Goal: Information Seeking & Learning: Learn about a topic

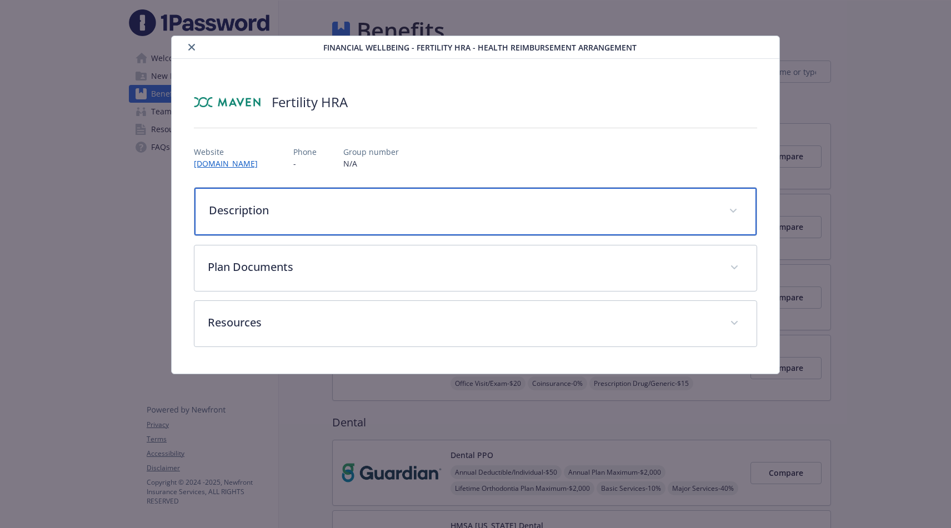
click at [271, 211] on p "Description" at bounding box center [462, 210] width 507 height 17
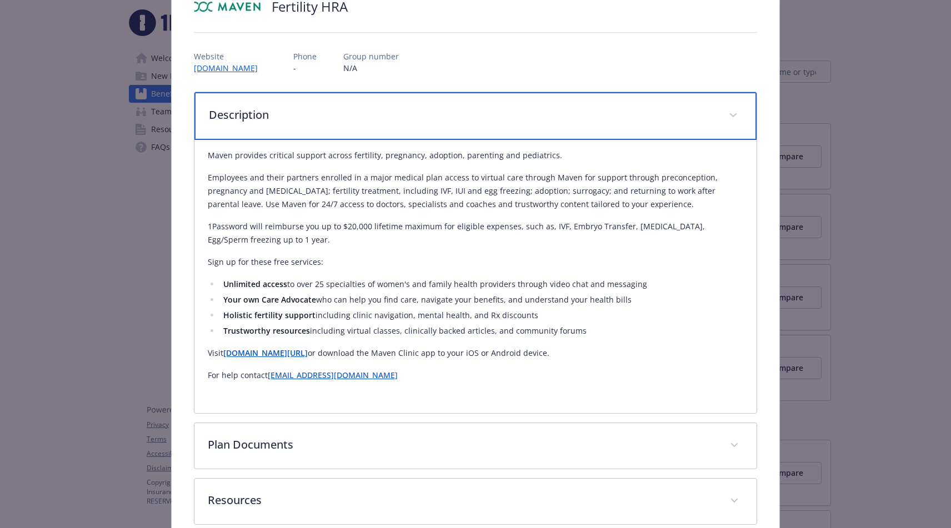
scroll to position [155, 0]
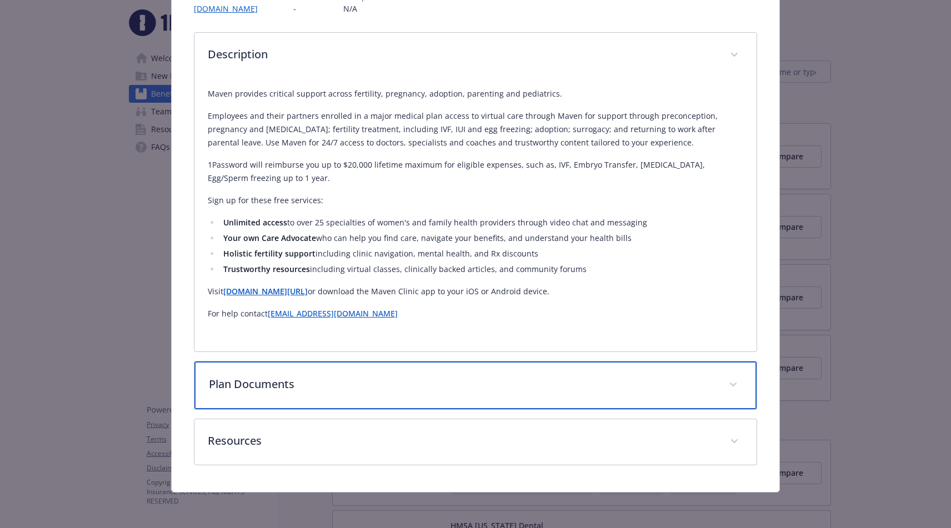
click at [295, 392] on p "Plan Documents" at bounding box center [462, 384] width 507 height 17
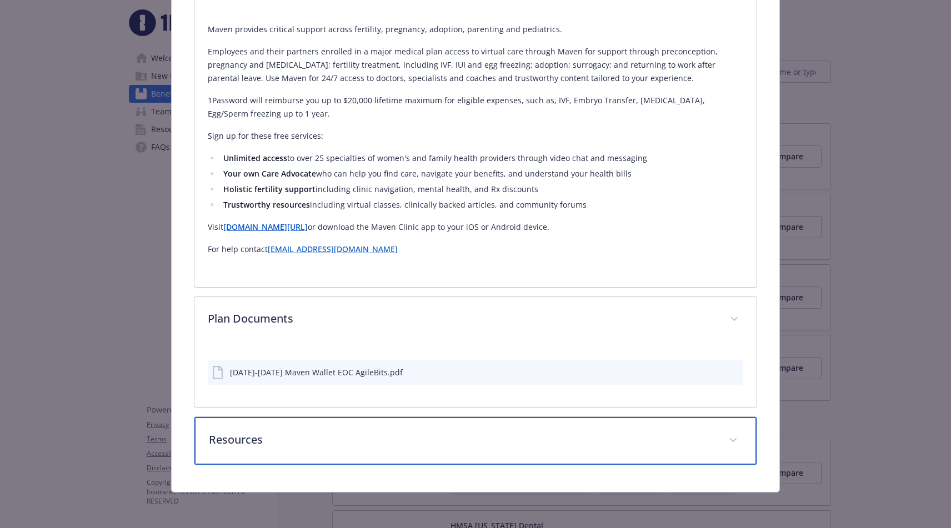
click at [284, 448] on p "Resources" at bounding box center [462, 440] width 507 height 17
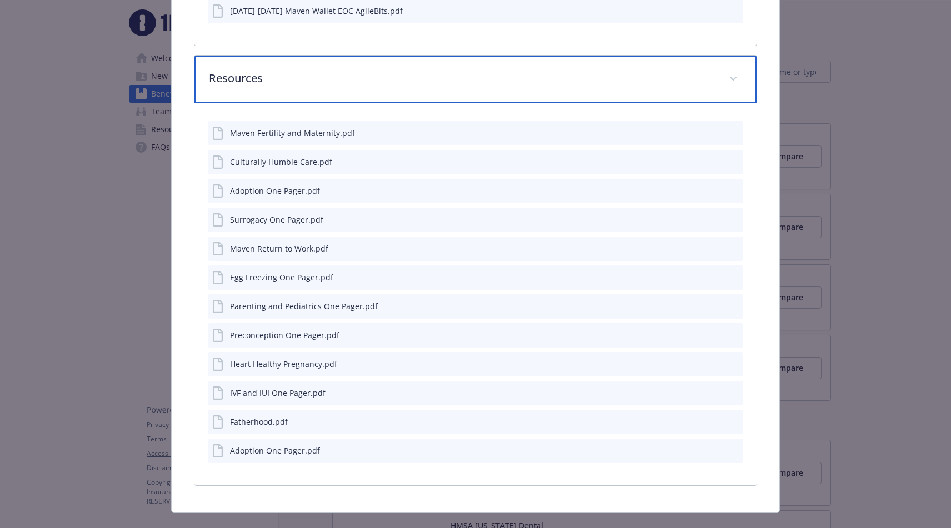
scroll to position [582, 0]
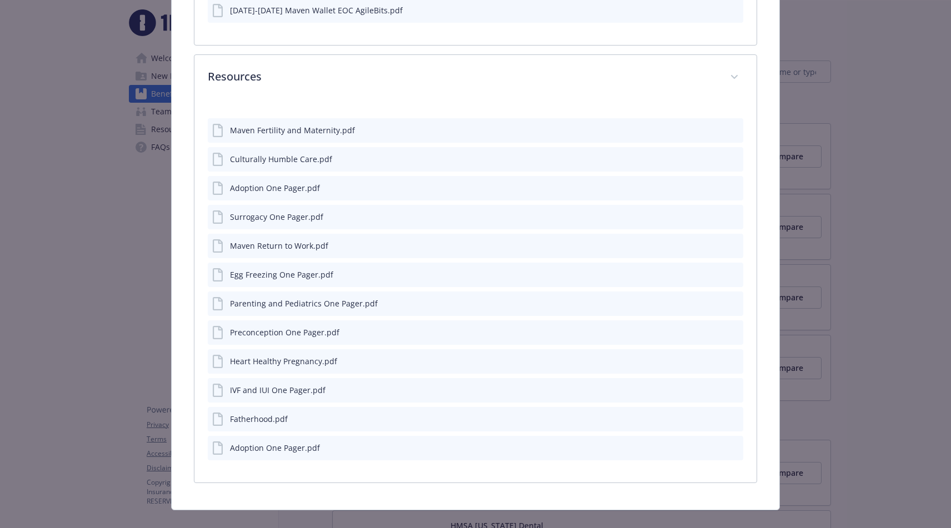
click at [293, 278] on div "Egg Freezing One Pager.pdf" at bounding box center [281, 275] width 103 height 12
click at [739, 271] on button "preview file" at bounding box center [733, 274] width 12 height 10
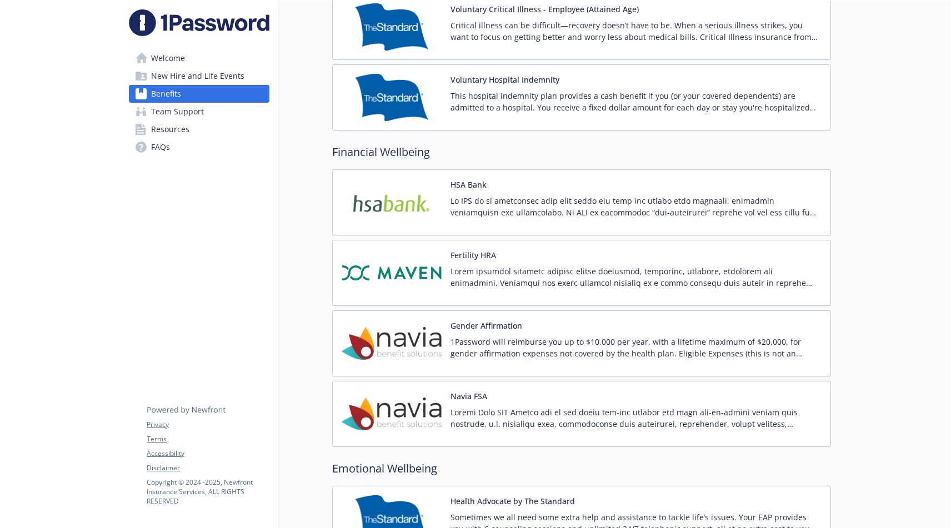
scroll to position [1574, 0]
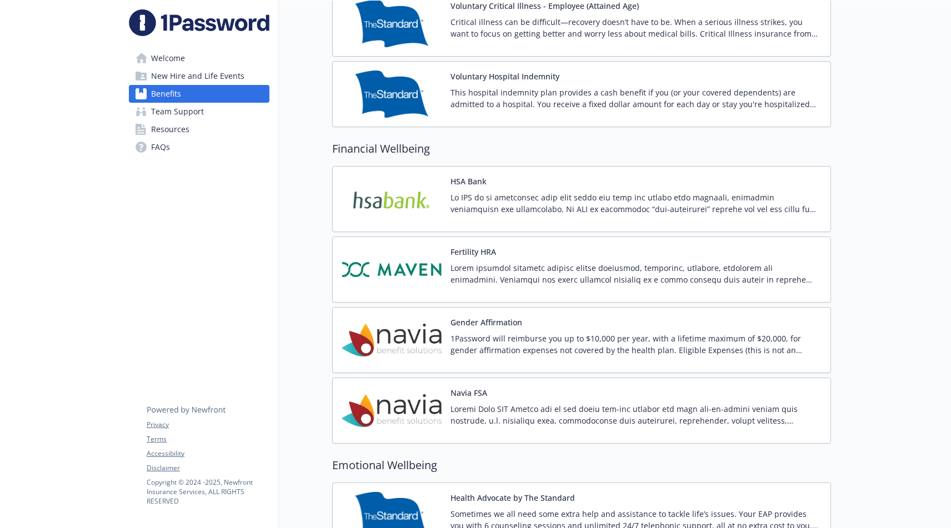
click at [533, 254] on div "Fertility HRA" at bounding box center [636, 269] width 371 height 47
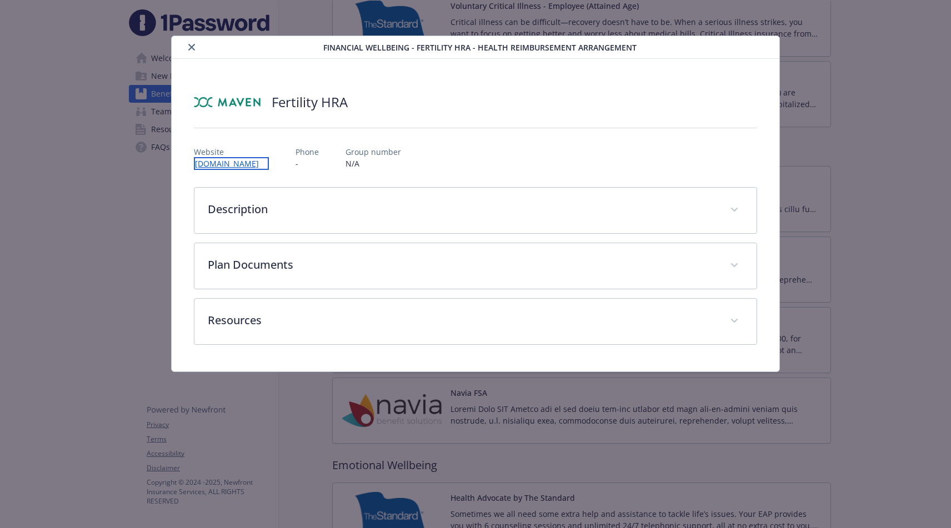
click at [241, 168] on link "[DOMAIN_NAME]" at bounding box center [231, 163] width 75 height 13
